Goal: Communication & Community: Share content

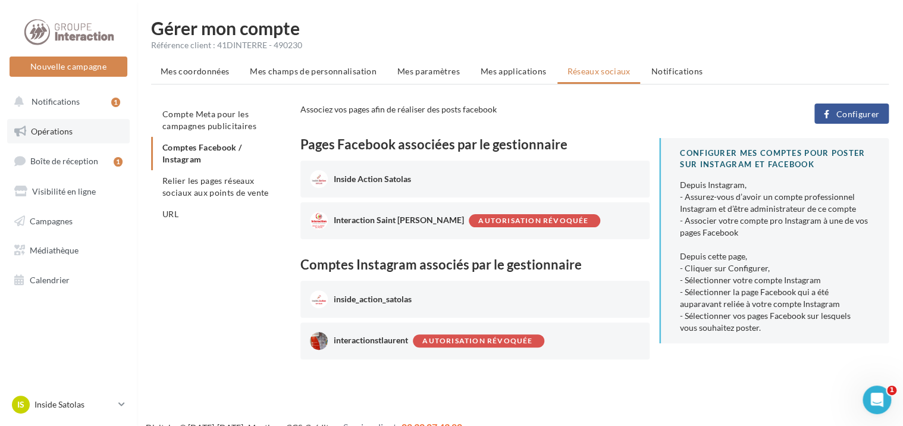
click at [71, 133] on span "Opérations" at bounding box center [52, 131] width 42 height 10
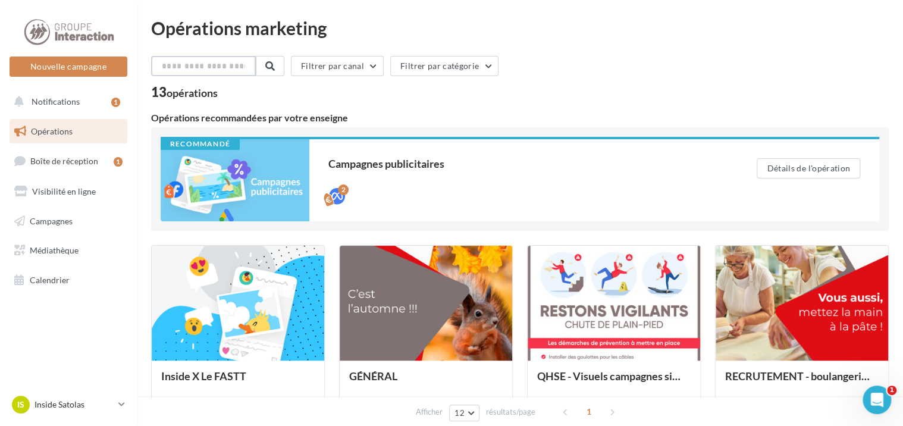
click at [236, 73] on input "text" at bounding box center [203, 66] width 105 height 20
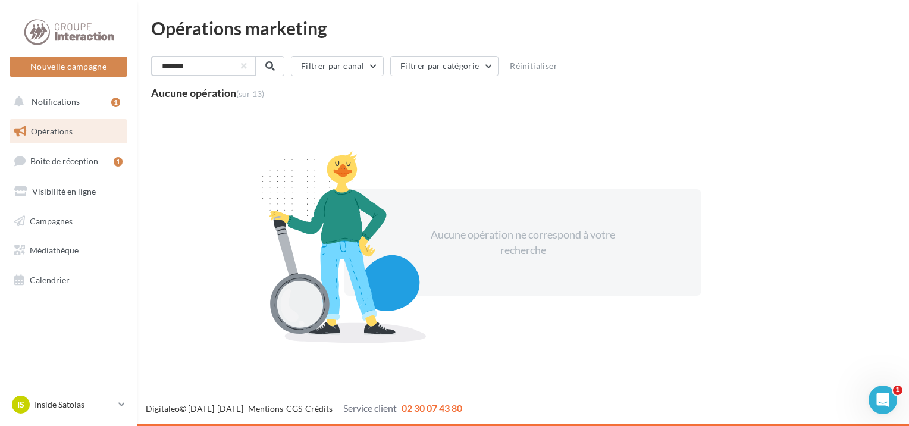
click at [256, 65] on input "*******" at bounding box center [203, 66] width 105 height 20
click at [237, 68] on input "*******" at bounding box center [203, 66] width 105 height 20
type input "*******"
click at [81, 167] on link "Boîte de réception 1" at bounding box center [68, 161] width 122 height 26
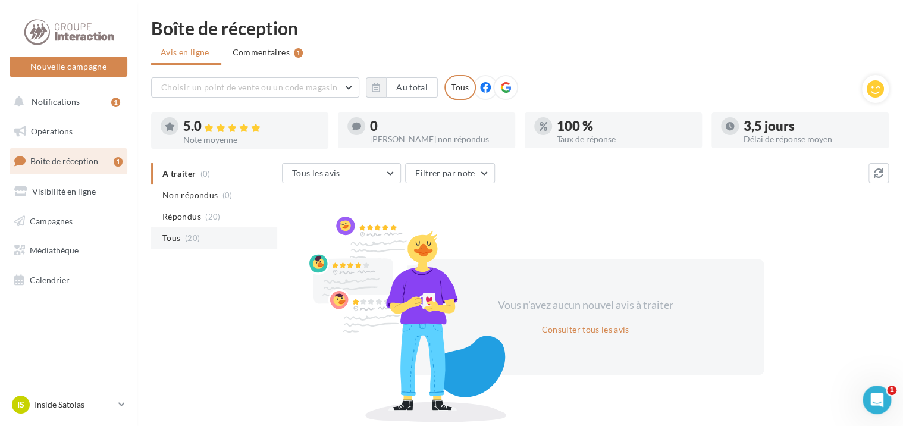
click at [190, 231] on li "Tous (20)" at bounding box center [214, 237] width 126 height 21
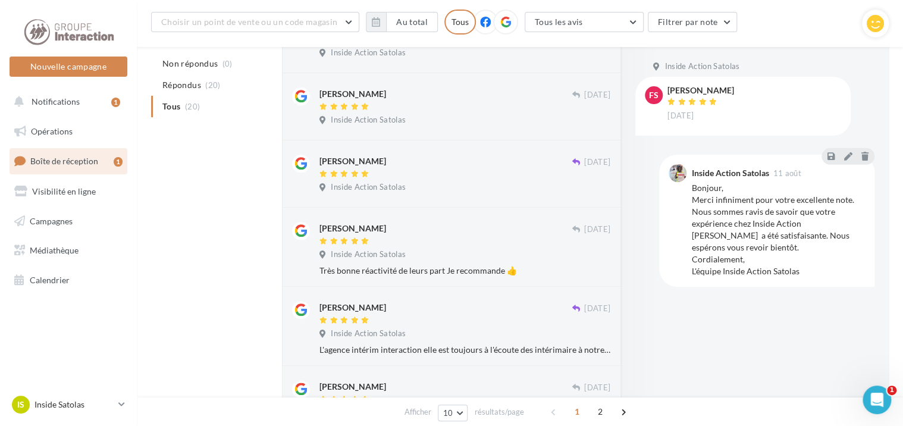
scroll to position [588, 0]
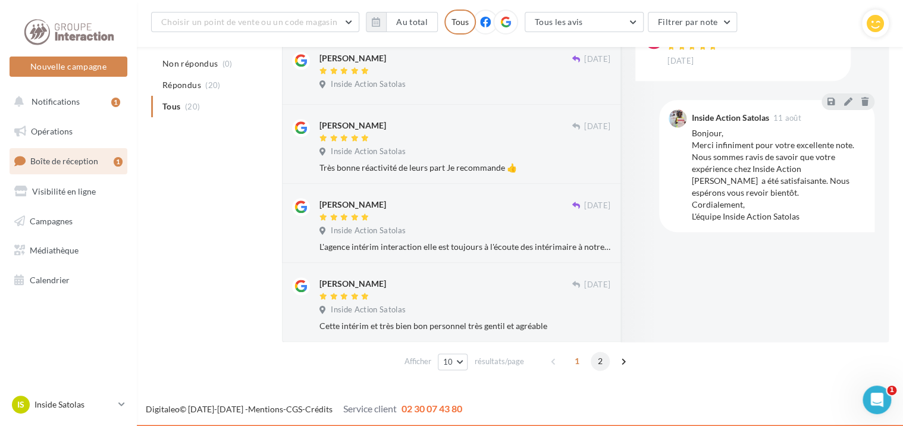
click at [597, 365] on span "2" at bounding box center [599, 360] width 19 height 19
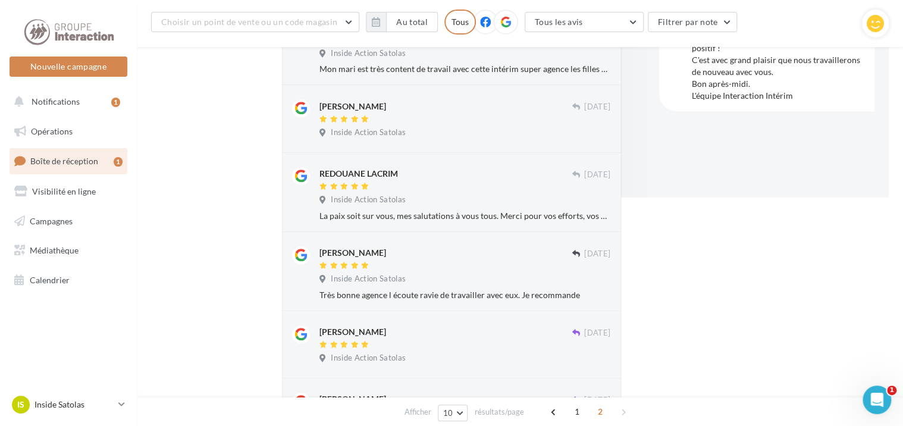
scroll to position [0, 0]
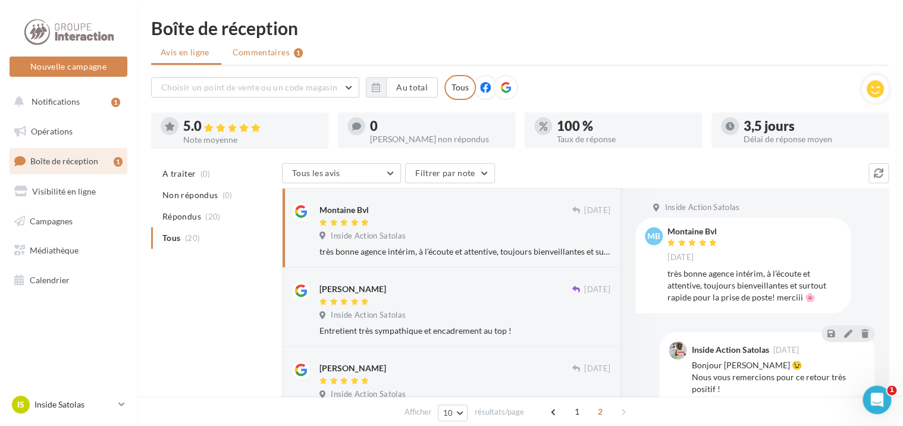
click at [266, 55] on span "Commentaires" at bounding box center [260, 52] width 57 height 12
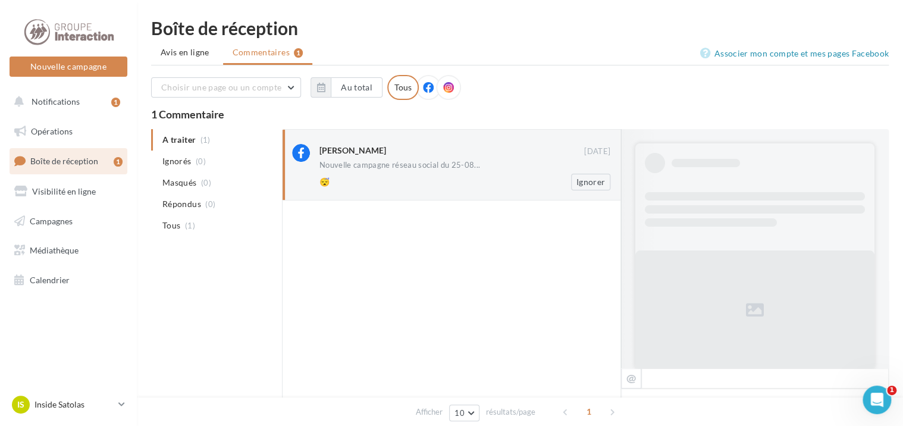
click at [402, 177] on div "😴" at bounding box center [425, 182] width 213 height 12
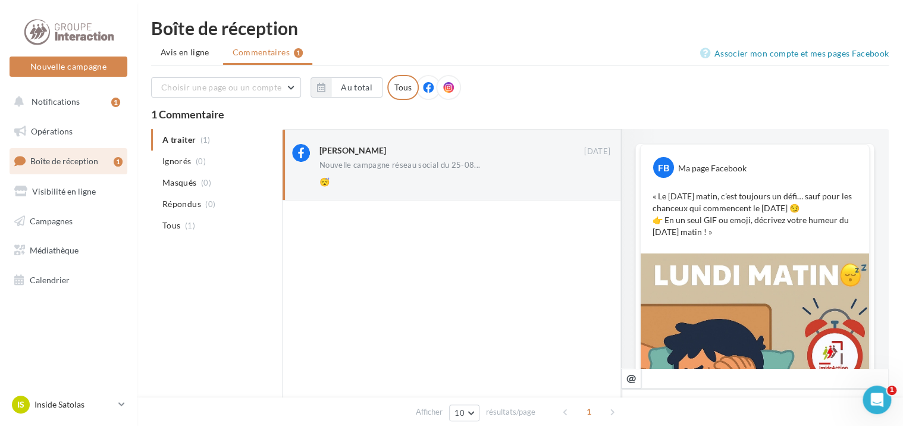
scroll to position [219, 0]
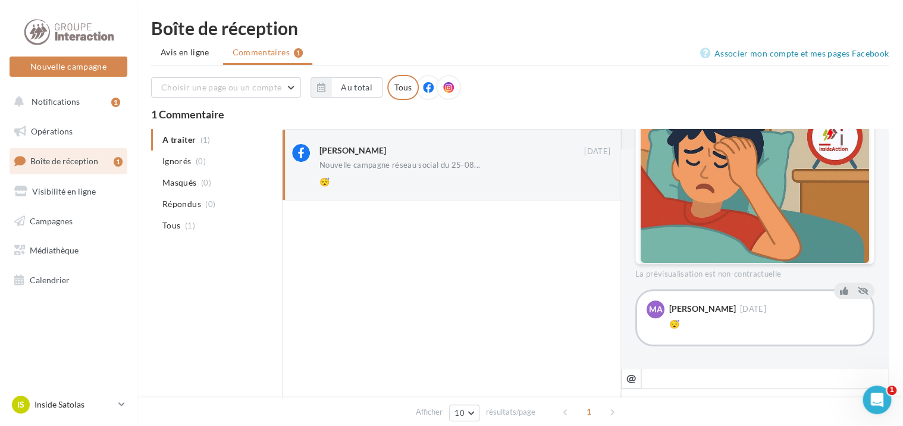
click at [533, 272] on div at bounding box center [451, 346] width 339 height 293
click at [840, 290] on icon at bounding box center [844, 291] width 8 height 8
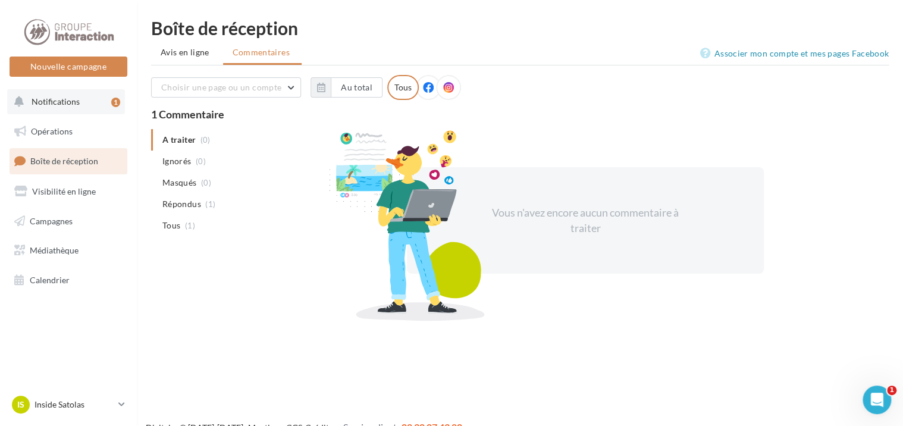
click at [59, 105] on span "Notifications" at bounding box center [56, 101] width 48 height 10
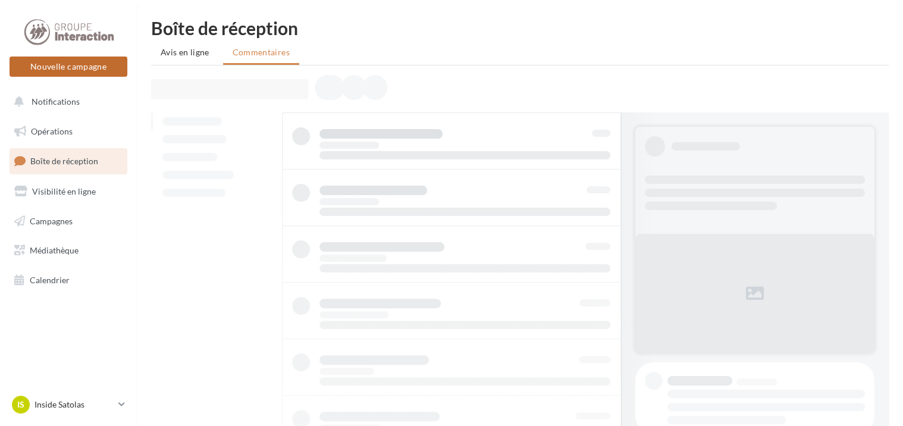
click at [118, 69] on button "Nouvelle campagne" at bounding box center [69, 66] width 118 height 20
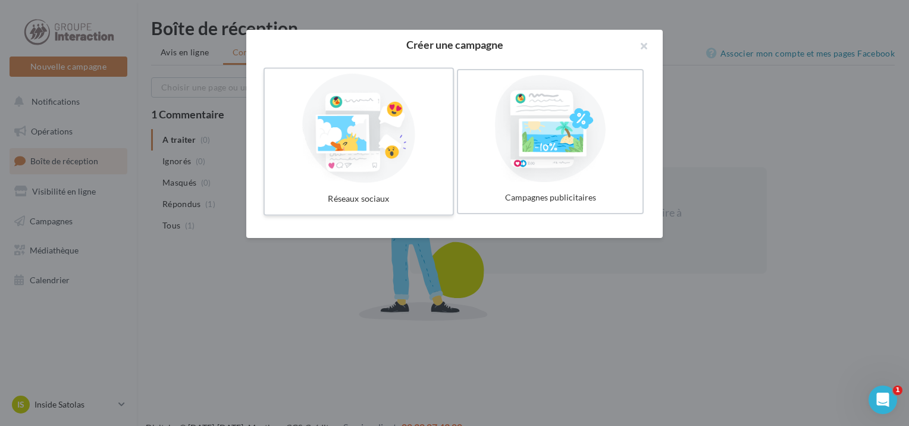
click at [401, 121] on div at bounding box center [358, 128] width 178 height 109
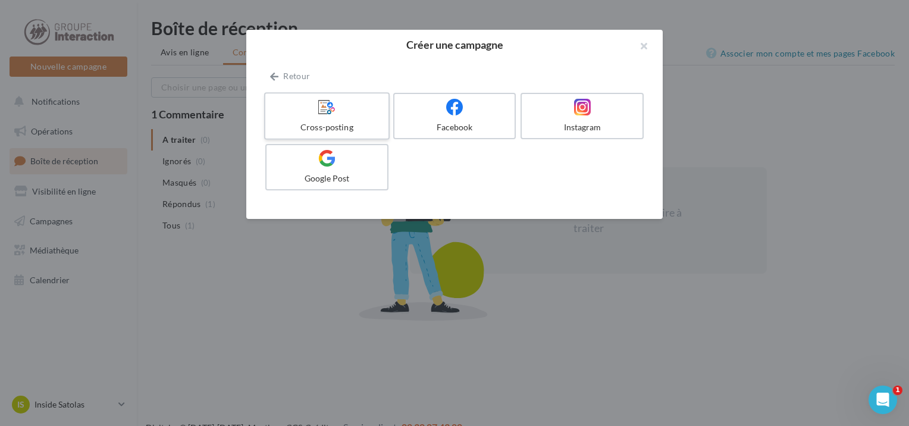
click at [357, 117] on label "Cross-posting" at bounding box center [326, 116] width 125 height 48
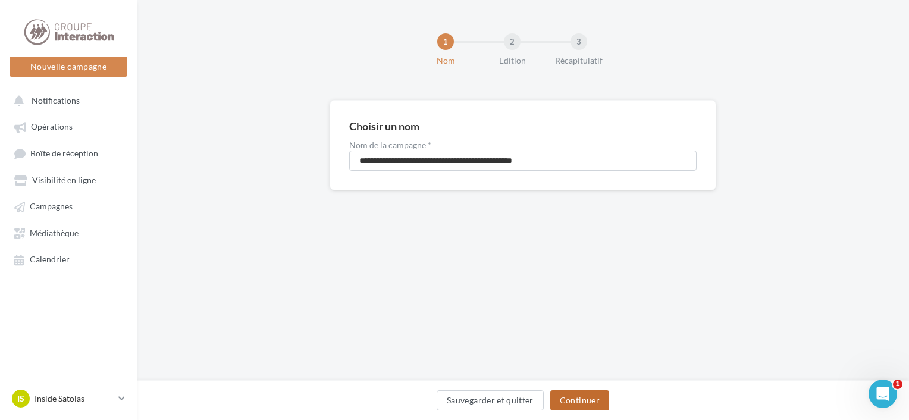
click at [584, 395] on button "Continuer" at bounding box center [579, 400] width 59 height 20
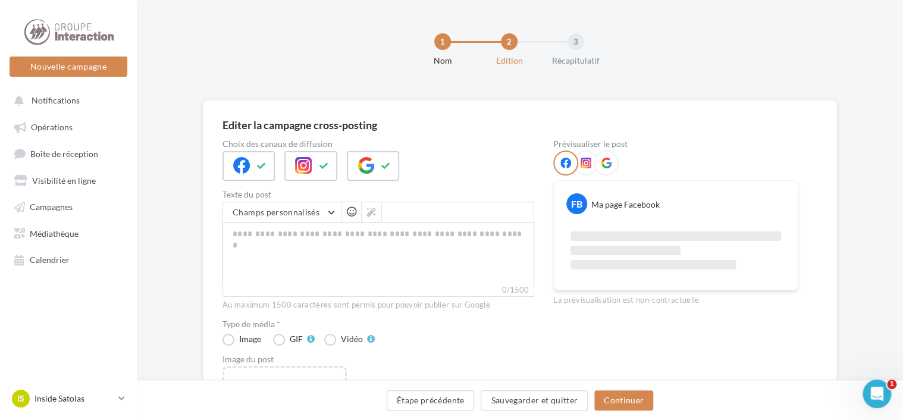
scroll to position [119, 0]
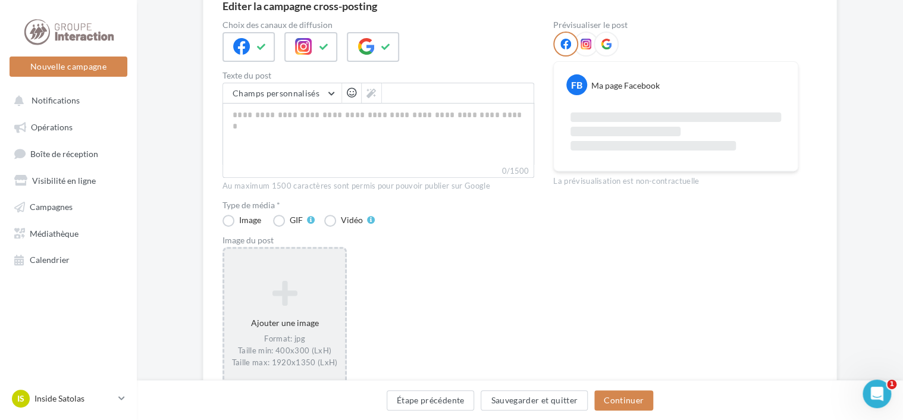
click at [283, 348] on div "Format: jpg Taille min: 400x300 (LxH) Taille max: 1920x1350 (LxH)" at bounding box center [284, 351] width 111 height 34
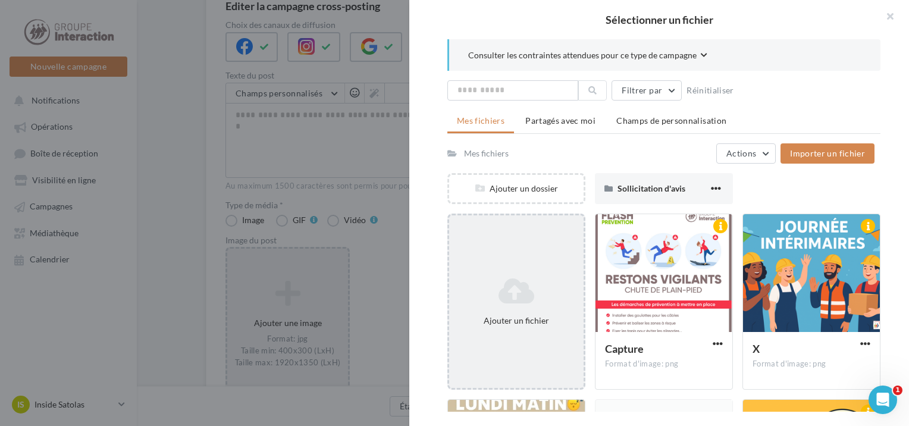
click at [527, 279] on icon at bounding box center [516, 290] width 125 height 29
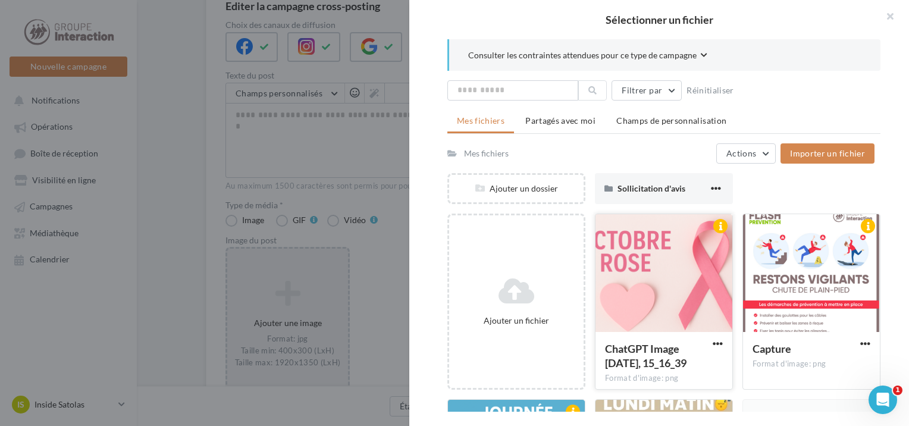
click at [699, 327] on div at bounding box center [663, 273] width 137 height 119
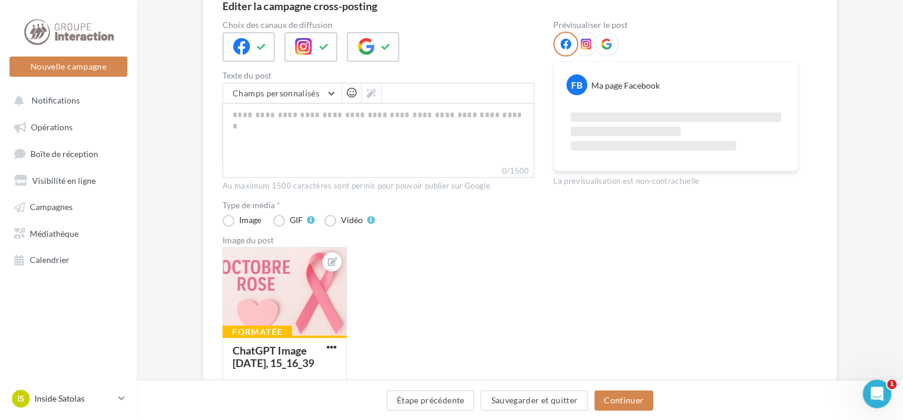
scroll to position [0, 0]
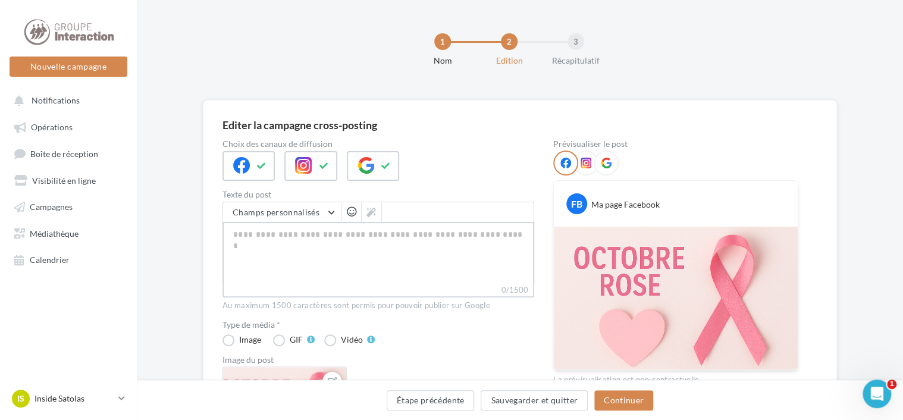
click at [365, 246] on textarea "0/1500" at bounding box center [378, 253] width 312 height 62
paste textarea "**********"
type textarea "**********"
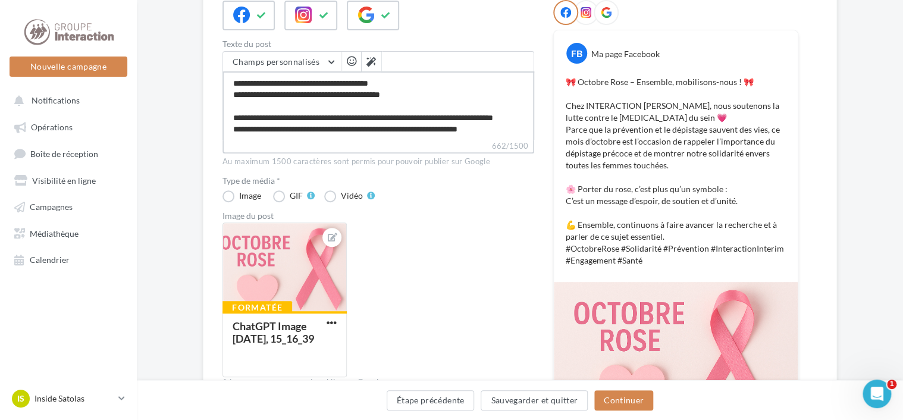
scroll to position [91, 0]
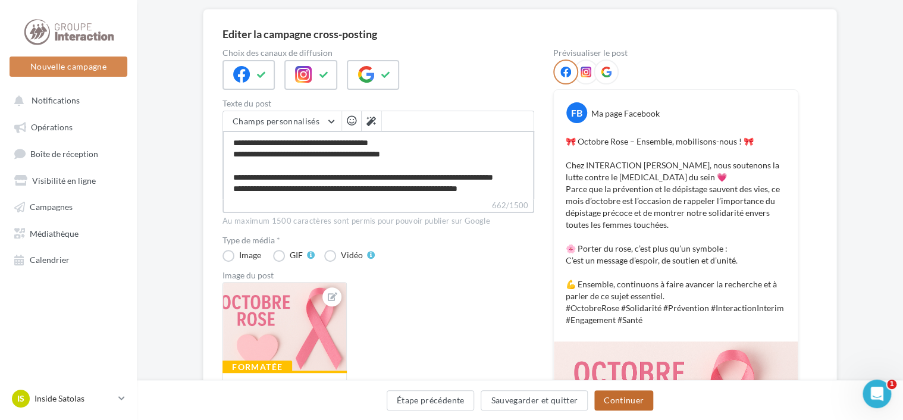
type textarea "**********"
click at [631, 401] on button "Continuer" at bounding box center [623, 400] width 59 height 20
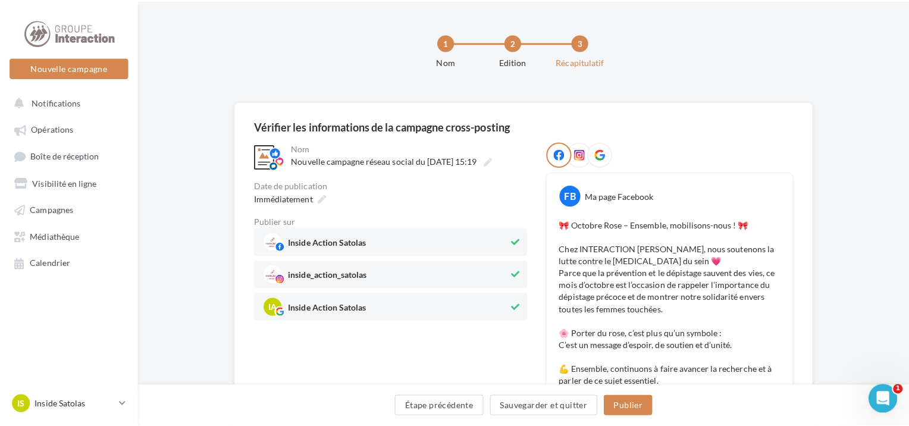
scroll to position [119, 0]
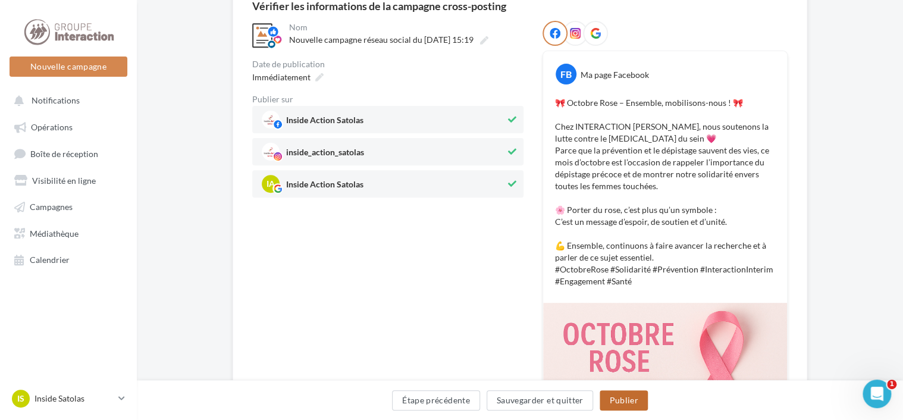
click at [607, 396] on button "Publier" at bounding box center [623, 400] width 48 height 20
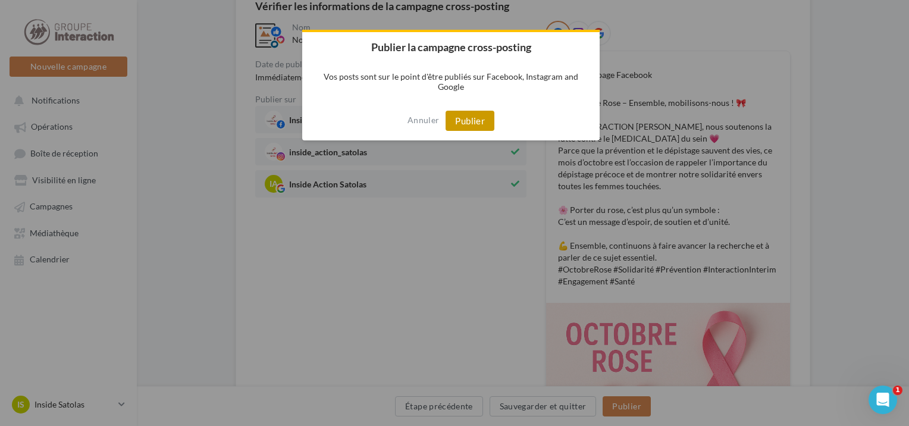
click at [469, 126] on button "Publier" at bounding box center [469, 121] width 49 height 20
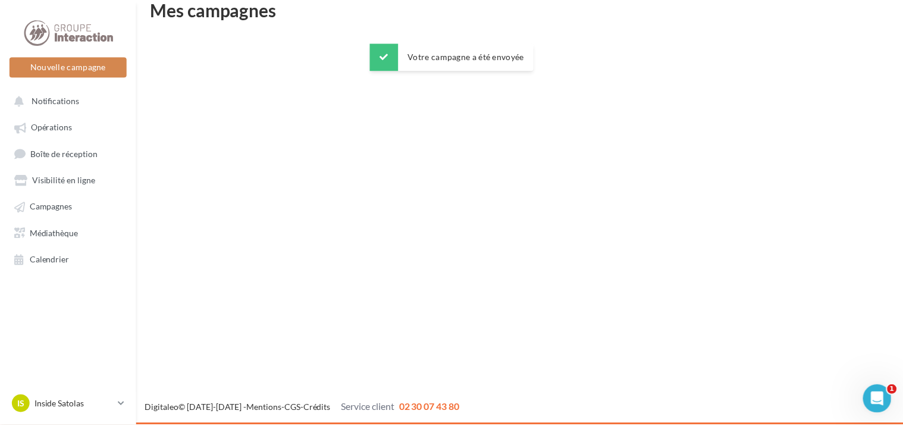
scroll to position [19, 0]
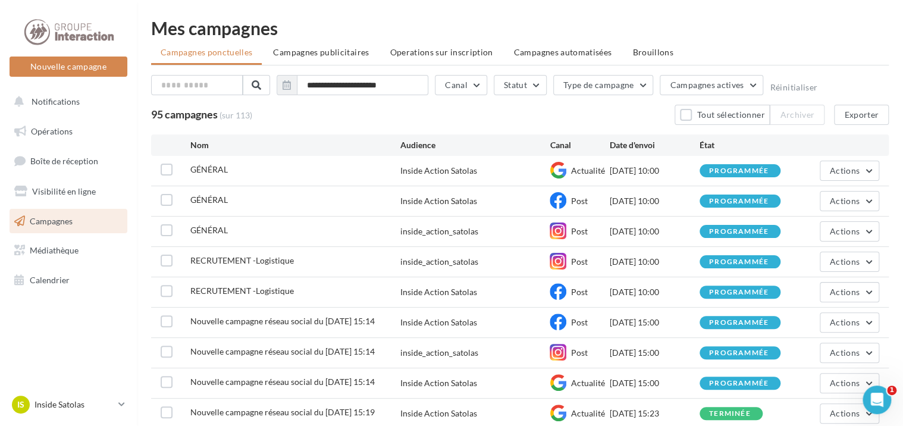
scroll to position [115, 0]
